Goal: Information Seeking & Learning: Check status

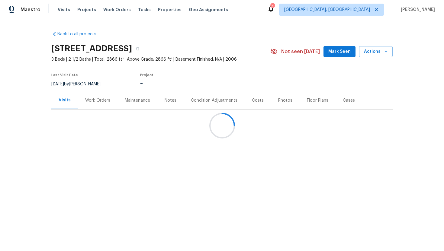
click at [100, 102] on div "Work Orders" at bounding box center [97, 100] width 25 height 6
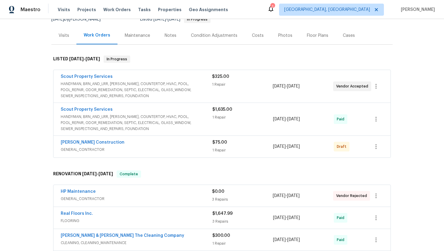
scroll to position [83, 0]
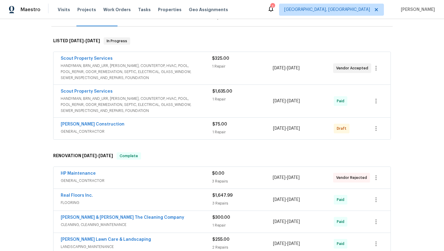
click at [170, 131] on span "GENERAL_CONTRACTOR" at bounding box center [137, 132] width 152 height 6
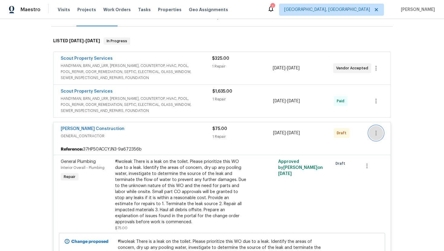
click at [380, 135] on button "button" at bounding box center [376, 133] width 14 height 14
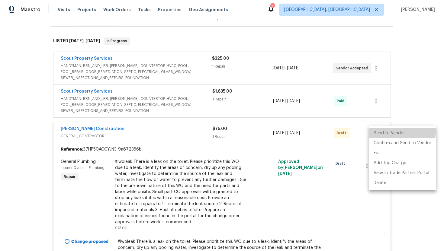
click at [381, 131] on li "Send to Vendor" at bounding box center [402, 133] width 67 height 10
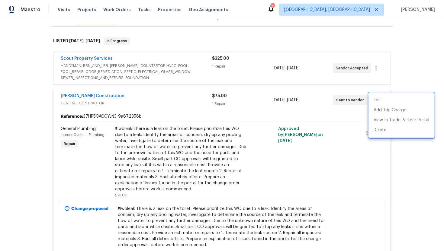
click at [327, 116] on div at bounding box center [222, 125] width 444 height 251
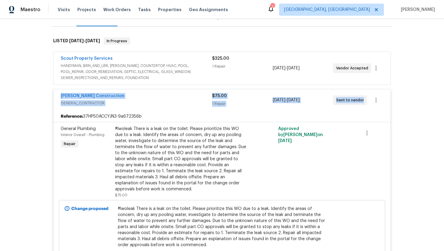
drag, startPoint x: 365, startPoint y: 103, endPoint x: 55, endPoint y: 95, distance: 309.5
click at [55, 94] on div "Dehlinger Construction GENERAL_CONTRACTOR $75.00 1 Repair 9/13/2025 - 9/17/2025…" at bounding box center [221, 100] width 337 height 22
copy div "Dehlinger Construction GENERAL_CONTRACTOR $75.00 1 Repair 9/13/2025 - 9/17/2025…"
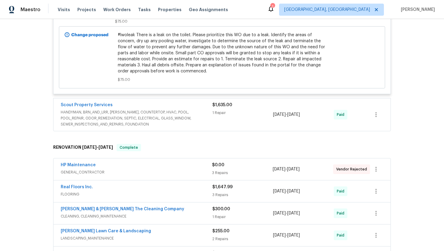
scroll to position [302, 0]
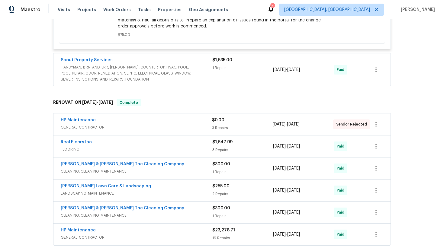
click at [129, 127] on div "HP Maintenance GENERAL_CONTRACTOR $0.00 3 Repairs 1/29/2025 - 2/1/2025 Vendor R…" at bounding box center [221, 124] width 337 height 22
click at [125, 139] on div "Real Floors Inc." at bounding box center [137, 142] width 152 height 7
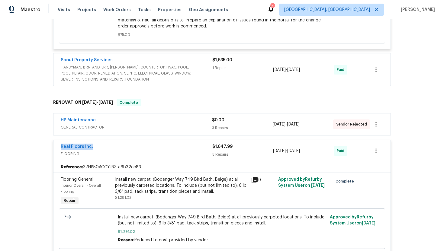
drag, startPoint x: 104, startPoint y: 143, endPoint x: 56, endPoint y: 139, distance: 49.1
click at [56, 140] on div "Real Floors Inc. FLOORING $1,647.99 3 Repairs 1/13/2025 - 1/16/2025 Paid" at bounding box center [221, 151] width 337 height 22
copy link "Real Floors Inc."
drag, startPoint x: 314, startPoint y: 145, endPoint x: 260, endPoint y: 145, distance: 54.0
click at [260, 145] on div "Real Floors Inc. FLOORING $1,647.99 3 Repairs 1/13/2025 - 1/16/2025 Paid" at bounding box center [215, 151] width 308 height 14
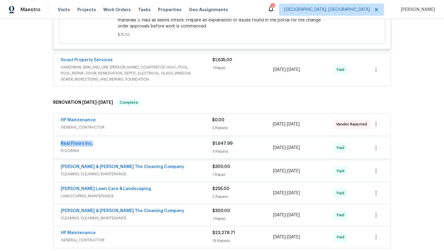
copy div "3 Repairs 1/13/2025 - 1/16/2025"
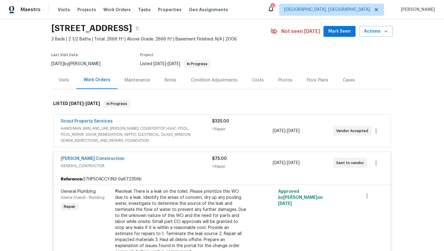
scroll to position [0, 0]
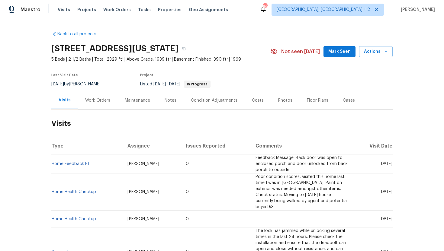
click at [95, 104] on div "Work Orders" at bounding box center [98, 100] width 40 height 18
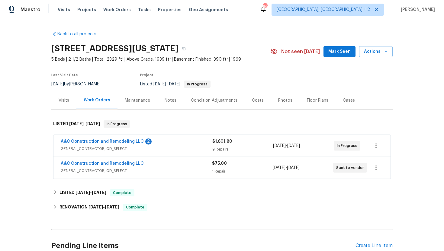
click at [166, 146] on span "GENERAL_CONTRACTOR, OD_SELECT" at bounding box center [137, 149] width 152 height 6
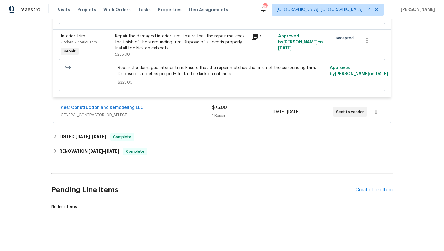
scroll to position [840, 0]
click at [174, 114] on span "GENERAL_CONTRACTOR, OD_SELECT" at bounding box center [136, 115] width 151 height 6
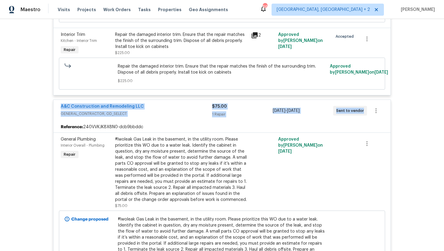
drag, startPoint x: 362, startPoint y: 115, endPoint x: 59, endPoint y: 109, distance: 304.0
click at [59, 109] on div "A&C Construction and Remodeling LLC GENERAL_CONTRACTOR, OD_SELECT $75.00 1 Repa…" at bounding box center [221, 111] width 337 height 22
copy div "A&C Construction and Remodeling LLC GENERAL_CONTRACTOR, OD_SELECT $75.00 1 Repa…"
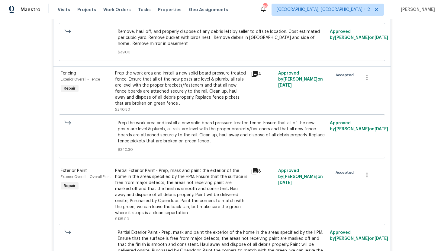
scroll to position [0, 0]
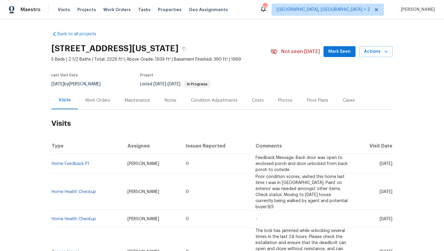
click at [103, 97] on div "Work Orders" at bounding box center [98, 100] width 40 height 18
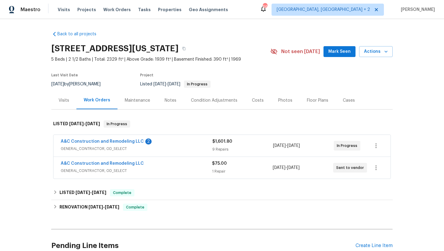
click at [163, 151] on span "GENERAL_CONTRACTOR, OD_SELECT" at bounding box center [137, 149] width 152 height 6
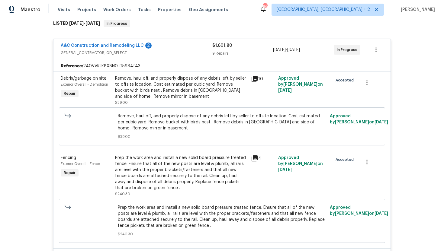
scroll to position [105, 0]
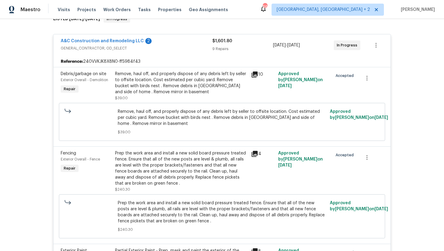
click at [199, 124] on span "Remove, haul off, and properly dispose of any debris left by seller to offsite …" at bounding box center [222, 118] width 209 height 18
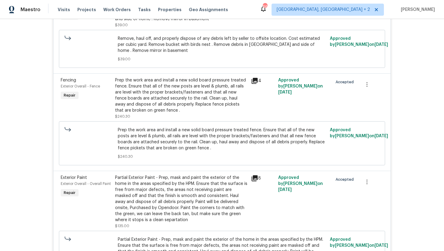
scroll to position [0, 0]
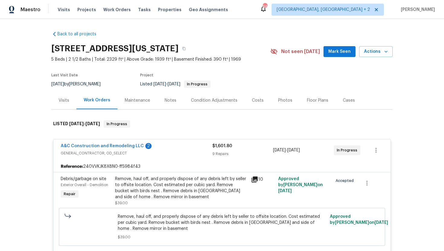
click at [65, 99] on div "Visits" at bounding box center [64, 100] width 11 height 6
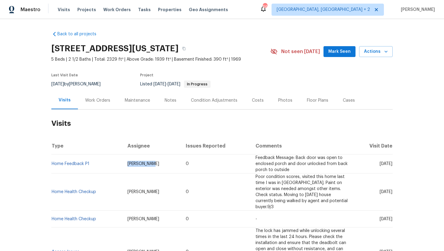
drag, startPoint x: 141, startPoint y: 163, endPoint x: 114, endPoint y: 163, distance: 26.9
click at [123, 163] on td "[PERSON_NAME]" at bounding box center [152, 164] width 59 height 19
copy span "[PERSON_NAME]"
click at [379, 164] on span "[DATE]" at bounding box center [385, 164] width 13 height 4
drag, startPoint x: 367, startPoint y: 162, endPoint x: 391, endPoint y: 165, distance: 24.3
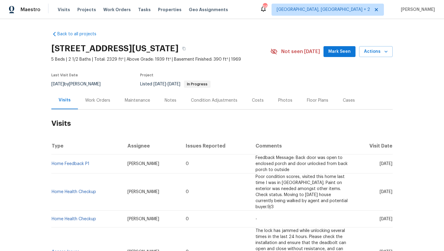
click at [391, 165] on span "[DATE]" at bounding box center [385, 164] width 13 height 4
copy span "Sep 08 2025"
click at [103, 98] on div "Work Orders" at bounding box center [97, 100] width 25 height 6
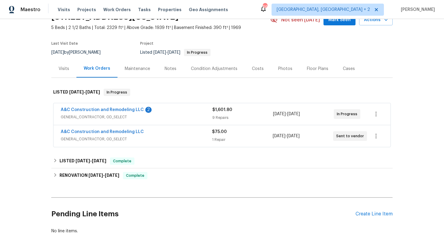
scroll to position [56, 0]
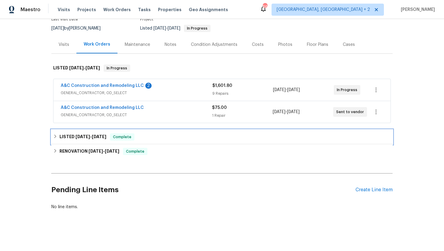
click at [117, 139] on span "Complete" at bounding box center [121, 137] width 23 height 6
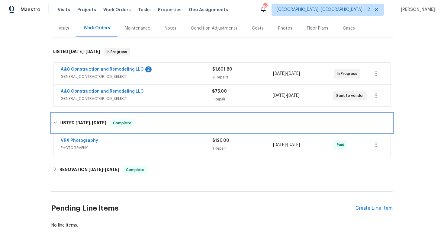
scroll to position [81, 0]
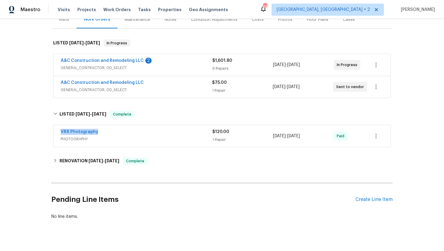
drag, startPoint x: 102, startPoint y: 132, endPoint x: 51, endPoint y: 132, distance: 50.4
click at [51, 132] on div "VRX Photography PHOTOGRAPHY $120.00 1 Repair 6/27/2025 - 6/28/2025 Paid" at bounding box center [221, 136] width 341 height 25
copy link "VRX Photography"
drag, startPoint x: 320, startPoint y: 136, endPoint x: 264, endPoint y: 136, distance: 55.2
click at [264, 136] on div "VRX Photography PHOTOGRAPHY $120.00 1 Repair 6/27/2025 - 6/28/2025 Paid" at bounding box center [215, 136] width 308 height 14
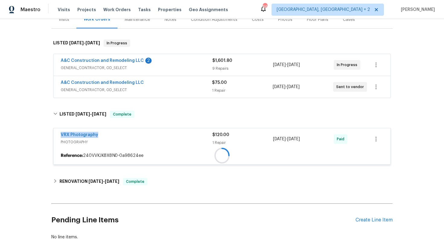
copy div "1 Repair 6/27/2025 - 6/28/2025"
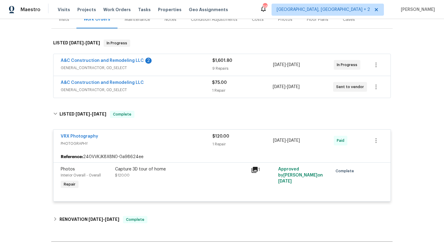
click at [65, 26] on div "Visits" at bounding box center [63, 20] width 25 height 18
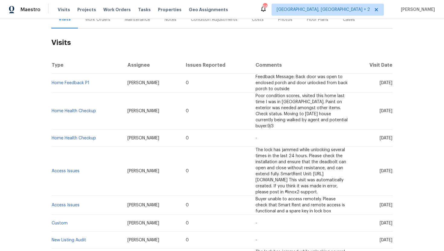
scroll to position [81, 0]
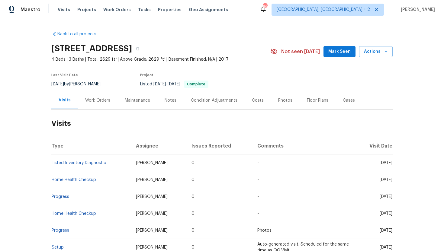
click at [106, 102] on div "Work Orders" at bounding box center [97, 100] width 25 height 6
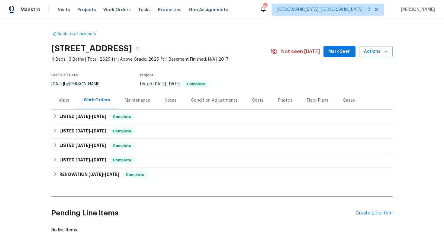
scroll to position [23, 0]
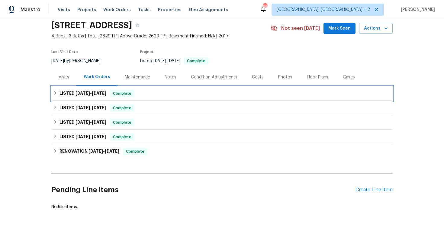
click at [113, 94] on span "Complete" at bounding box center [121, 94] width 23 height 6
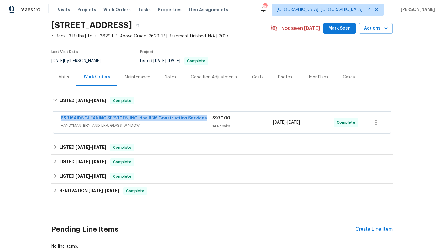
drag, startPoint x: 207, startPoint y: 120, endPoint x: 58, endPoint y: 119, distance: 149.4
click at [58, 119] on div "B&B MAIDS CLEANING SERVICES, INC. dba BBM Construction Services HANDYMAN, BRN_A…" at bounding box center [221, 123] width 337 height 22
copy link "B&B MAIDS CLEANING SERVICES, INC. dba BBM Construction Services"
drag, startPoint x: 299, startPoint y: 123, endPoint x: 272, endPoint y: 123, distance: 27.5
click at [272, 123] on div "B&B MAIDS CLEANING SERVICES, INC. dba BBM Construction Services HANDYMAN, BRN_A…" at bounding box center [215, 122] width 308 height 14
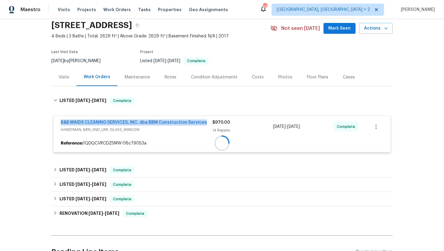
copy div "14 Repairs 9/6/2025 - 9/8/2025"
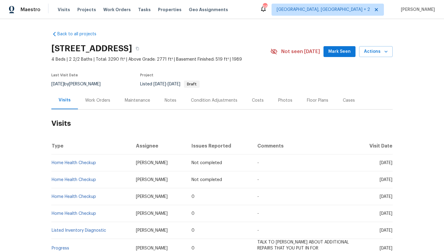
click at [94, 92] on div "Work Orders" at bounding box center [98, 100] width 40 height 18
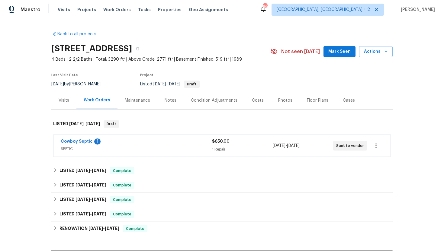
click at [119, 145] on div "Cowboy Septic 1" at bounding box center [136, 142] width 151 height 7
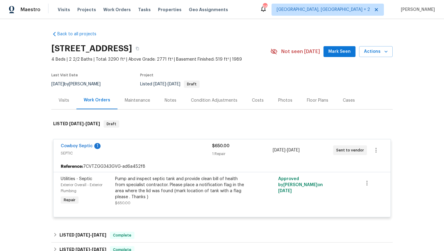
click at [58, 104] on div "Visits" at bounding box center [63, 100] width 25 height 18
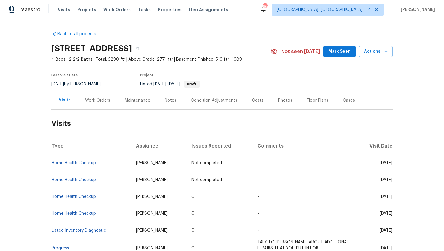
drag, startPoint x: 369, startPoint y: 197, endPoint x: 392, endPoint y: 198, distance: 22.6
click at [392, 198] on td "Fri, Sep 12 2025" at bounding box center [374, 196] width 38 height 17
copy span "Sep 12 2025"
click at [102, 104] on div "Work Orders" at bounding box center [98, 100] width 40 height 18
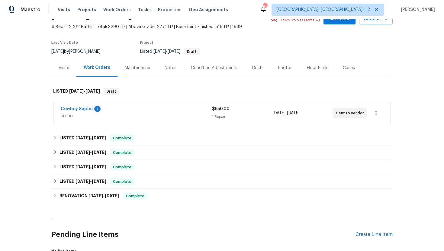
scroll to position [43, 0]
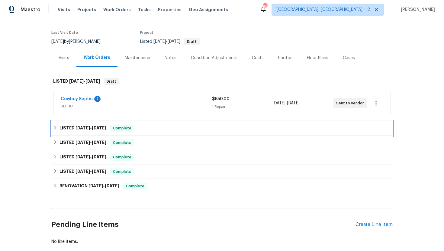
click at [124, 123] on div "LISTED 7/31/25 - 8/18/25 Complete" at bounding box center [221, 128] width 341 height 14
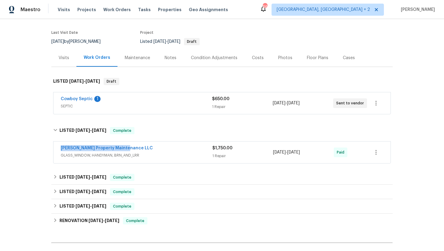
drag, startPoint x: 140, startPoint y: 148, endPoint x: 49, endPoint y: 148, distance: 91.2
click at [49, 148] on div "Back to all projects 156 Page Pl, Canton, GA 30114 4 Beds | 2 2/2 Baths | Total…" at bounding box center [222, 135] width 444 height 232
copy link "Glen Property Maintenance LLC"
drag, startPoint x: 316, startPoint y: 155, endPoint x: 272, endPoint y: 154, distance: 44.1
click at [272, 154] on div "Glen Property Maintenance LLC GLASS_WINDOW, HANDYMAN, BRN_AND_LRR $1,750.00 1 R…" at bounding box center [215, 152] width 308 height 14
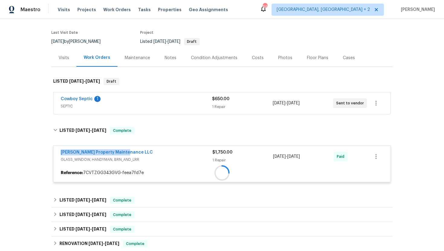
copy div "8/8/2025 - 8/18/2025"
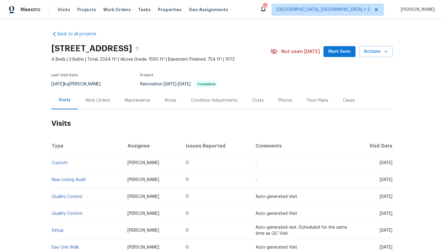
click at [96, 101] on div "Work Orders" at bounding box center [97, 100] width 25 height 6
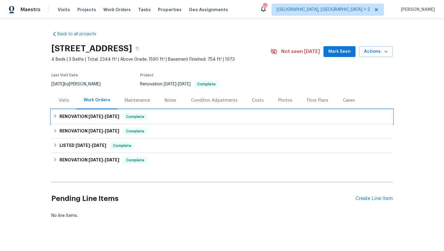
click at [115, 117] on span "[DATE]" at bounding box center [112, 116] width 14 height 4
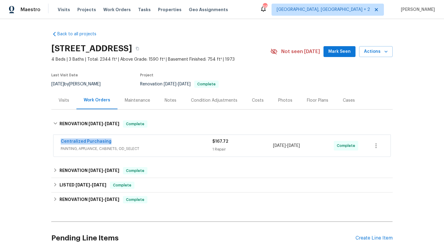
drag, startPoint x: 119, startPoint y: 143, endPoint x: 58, endPoint y: 139, distance: 60.5
click at [58, 139] on div "Centralized Purchasing PAINTING, APPLIANCE, CABINETS, OD_SELECT $167.72 1 Repai…" at bounding box center [221, 146] width 337 height 22
copy link "Centralized Purchasing"
drag, startPoint x: 319, startPoint y: 145, endPoint x: 269, endPoint y: 146, distance: 49.8
click at [269, 146] on div "Centralized Purchasing PAINTING, APPLIANCE, CABINETS, OD_SELECT $167.72 1 Repai…" at bounding box center [215, 146] width 308 height 14
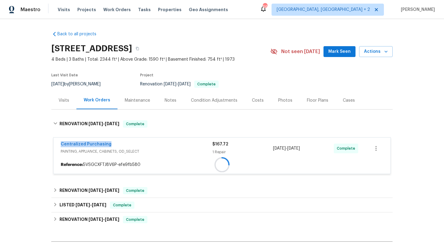
copy div "[DATE] - [DATE]"
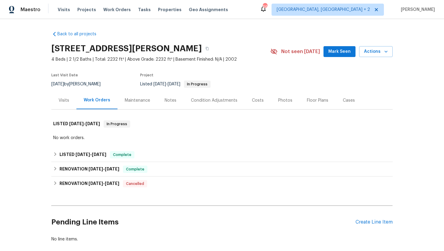
click at [63, 97] on div "Visits" at bounding box center [63, 100] width 25 height 18
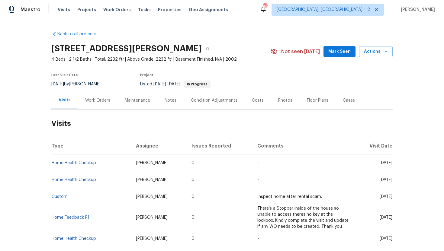
drag, startPoint x: 369, startPoint y: 163, endPoint x: 391, endPoint y: 166, distance: 22.2
click at [391, 166] on td "[DATE]" at bounding box center [374, 163] width 38 height 17
copy span "[DATE]"
click at [212, 51] on button "button" at bounding box center [207, 48] width 11 height 11
click at [93, 97] on div "Work Orders" at bounding box center [97, 100] width 25 height 6
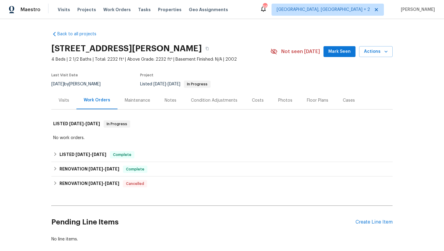
click at [63, 103] on div "Visits" at bounding box center [64, 100] width 11 height 6
